Goal: Task Accomplishment & Management: Complete application form

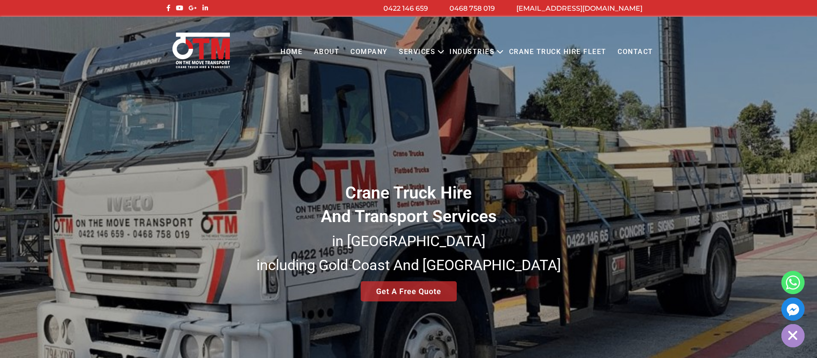
click at [395, 295] on link "Get A Free Quote" at bounding box center [408, 291] width 96 height 20
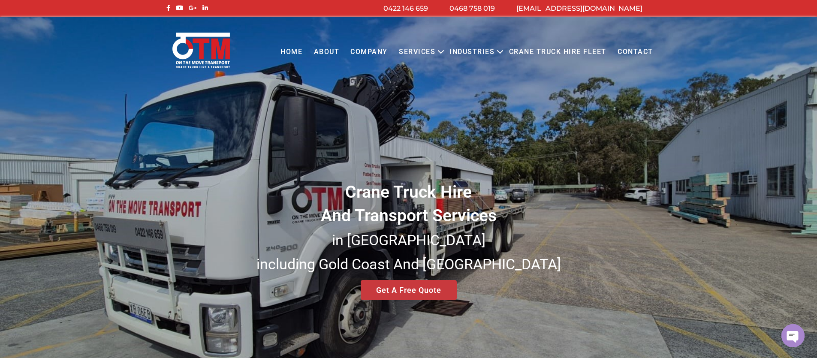
click at [402, 290] on div "Crane Truck Hire And Transport Services in South East Queensland including Gold…" at bounding box center [408, 206] width 817 height 378
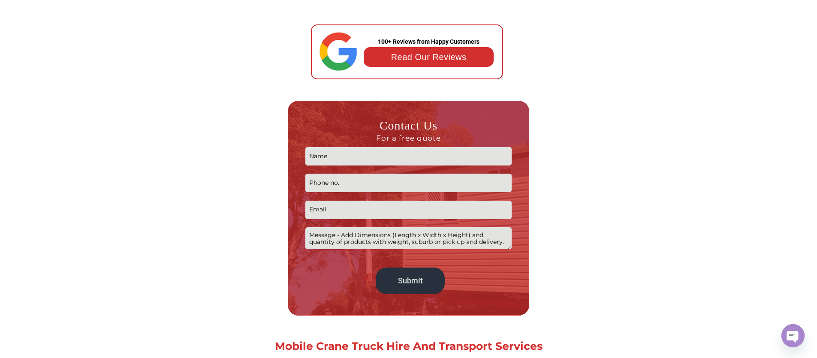
scroll to position [441, 0]
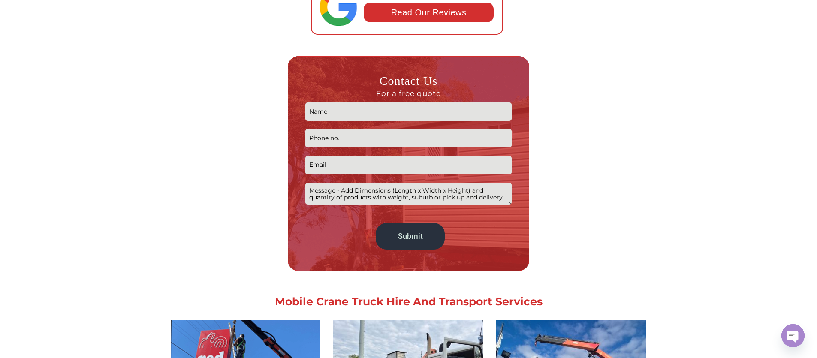
click at [325, 111] on input "Contact form" at bounding box center [408, 111] width 207 height 18
type input "Amy"
click at [327, 135] on input "Contact form" at bounding box center [408, 138] width 207 height 18
type input "0431459068"
click at [334, 171] on input "Contact form" at bounding box center [408, 165] width 207 height 18
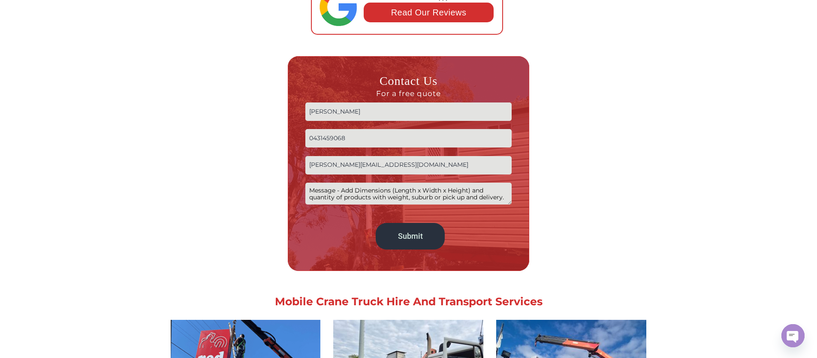
type input "amy@crocodilecontainers.com.au"
click at [355, 189] on textarea "Contact form" at bounding box center [408, 194] width 207 height 22
click at [394, 198] on textarea "Crane truck delivery of empty 20ft container to Flagstone QLD L6.06mxH2.90mxW2.…" at bounding box center [408, 194] width 207 height 22
type textarea "Crane truck delivery of empty 20ft container to Flagstone QLD L6.06mxH2.90mxW2.…"
click at [425, 241] on input "Submit" at bounding box center [409, 236] width 69 height 27
